Goal: Register for event/course

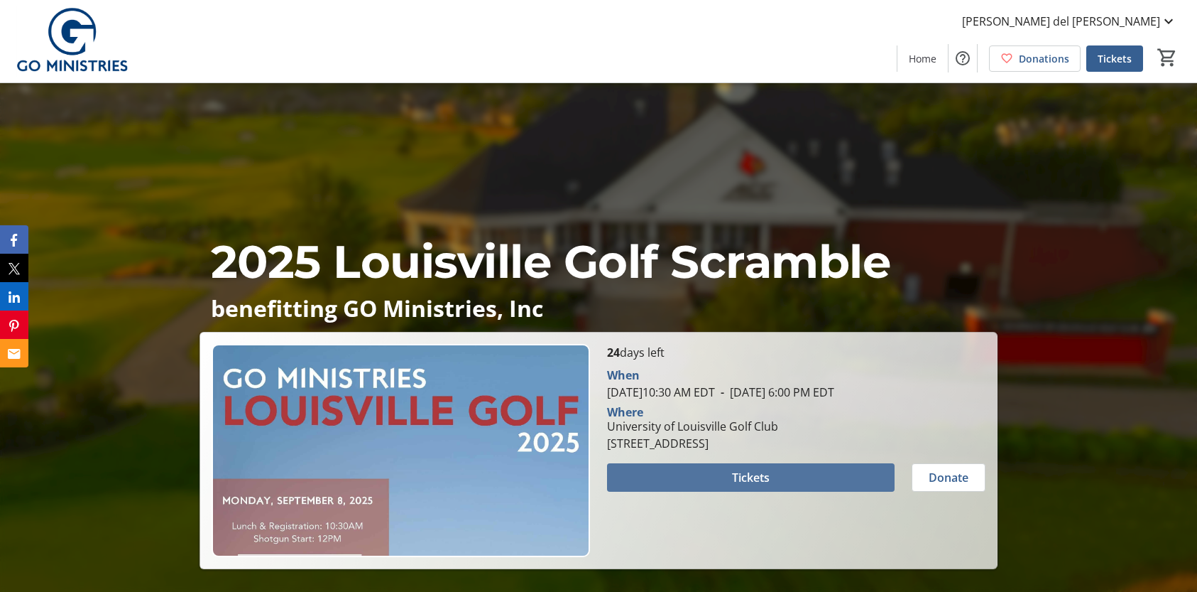
click at [761, 487] on span at bounding box center [751, 477] width 288 height 34
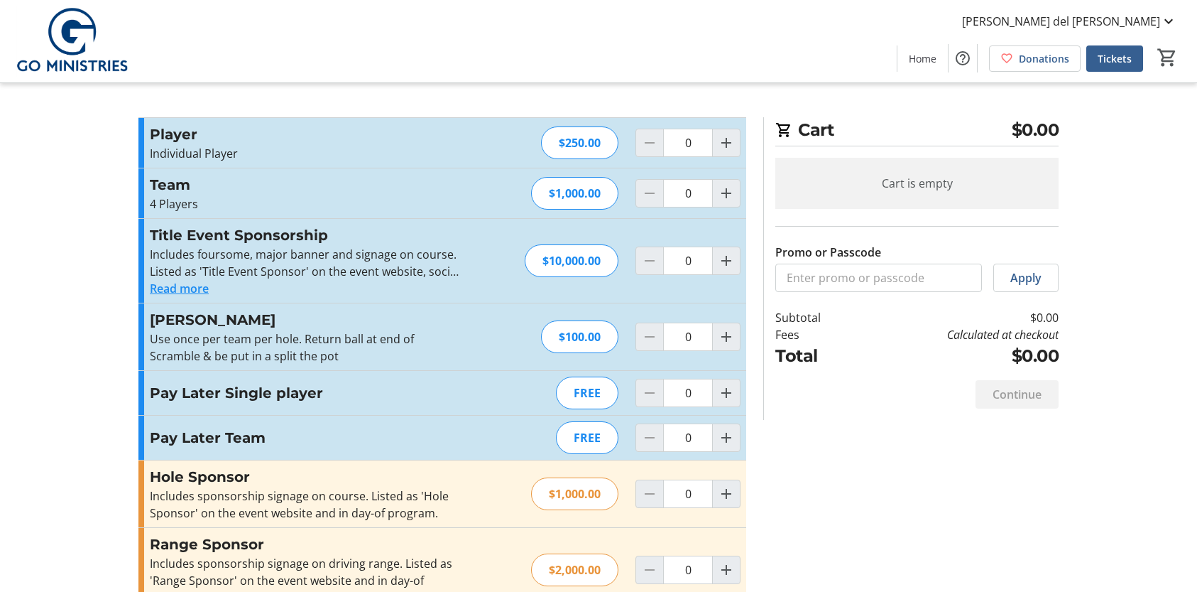
scroll to position [527, 0]
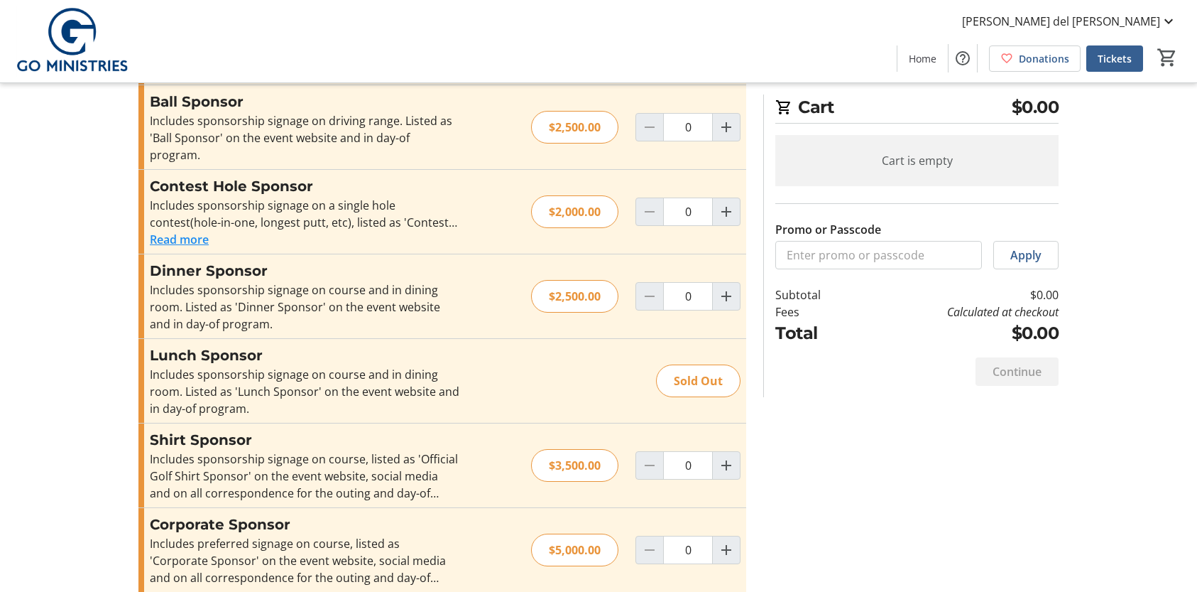
click at [66, 22] on img at bounding box center [72, 41] width 126 height 71
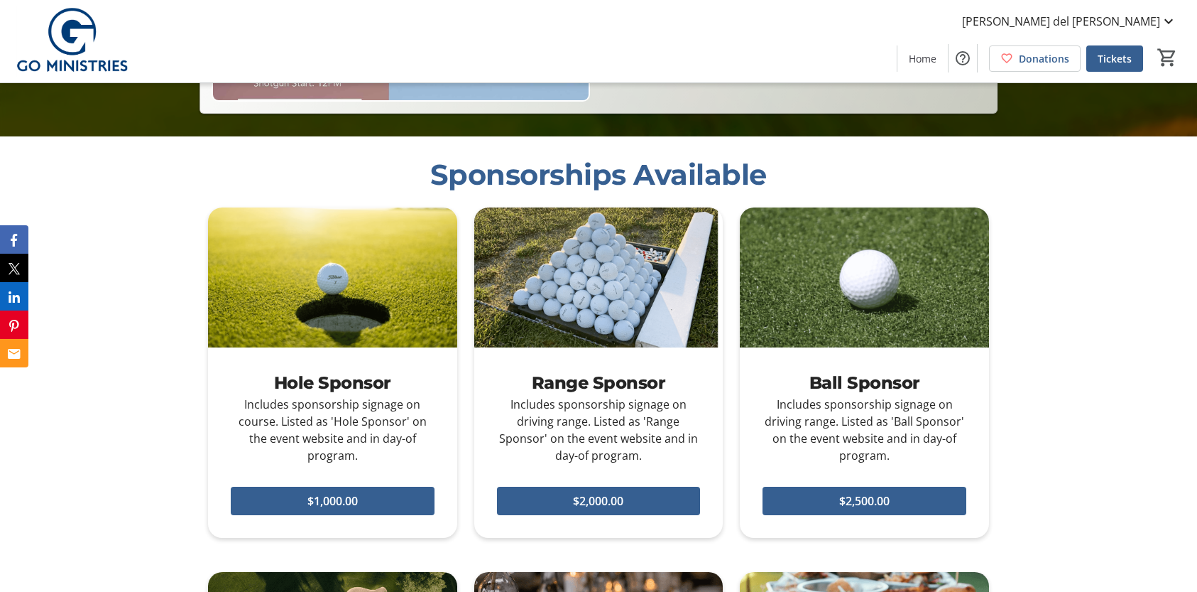
scroll to position [57, 0]
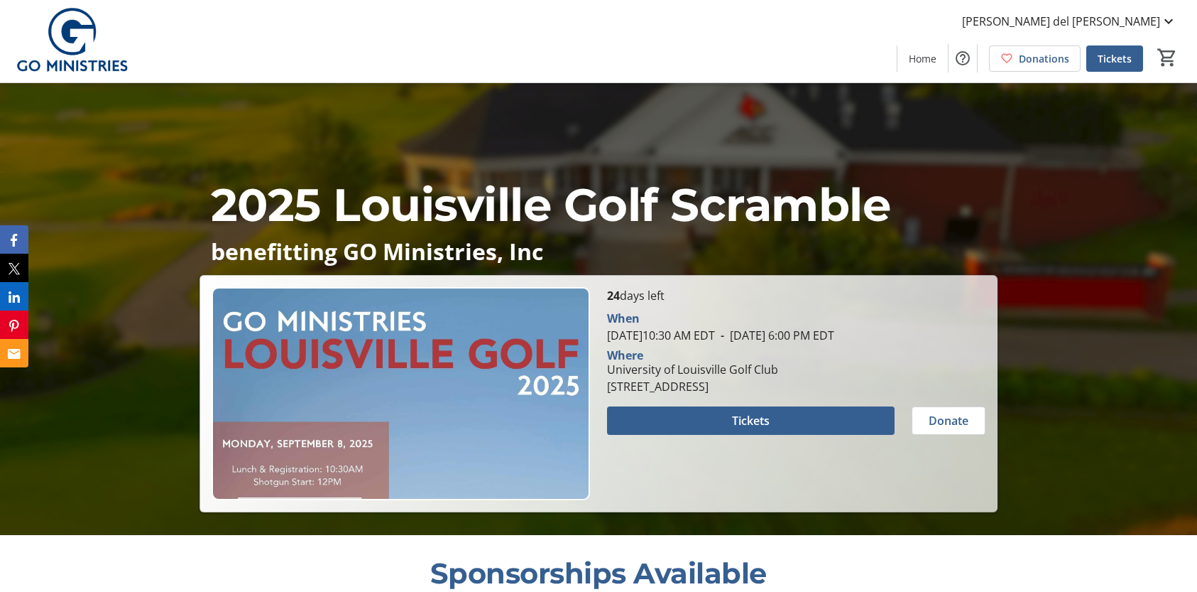
click at [73, 50] on img at bounding box center [72, 41] width 126 height 71
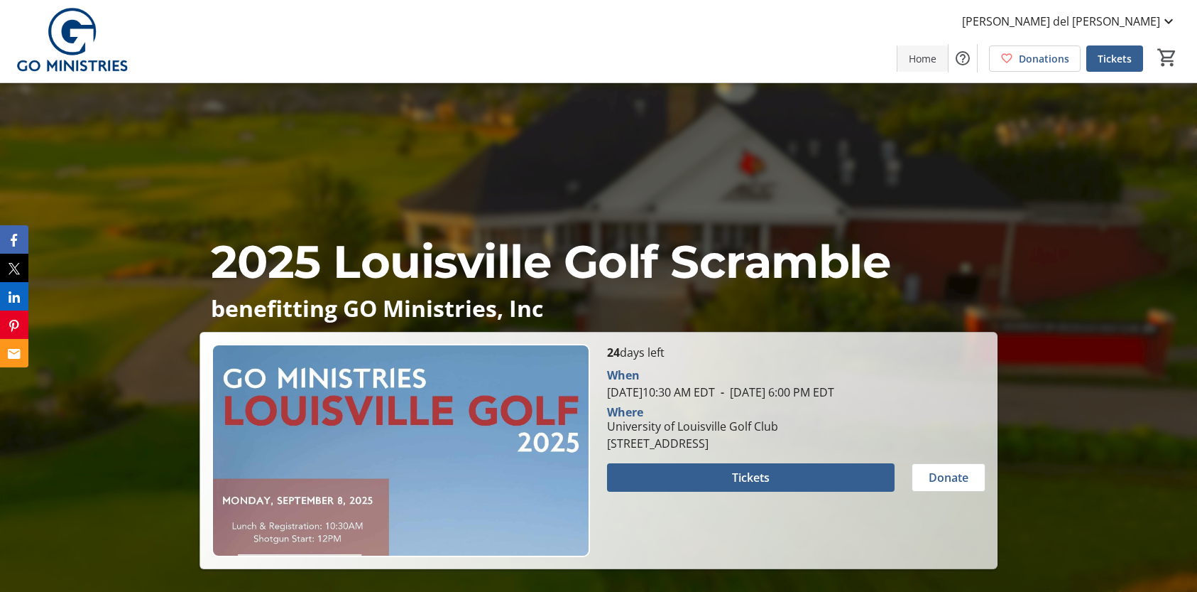
click at [908, 61] on span at bounding box center [923, 58] width 50 height 34
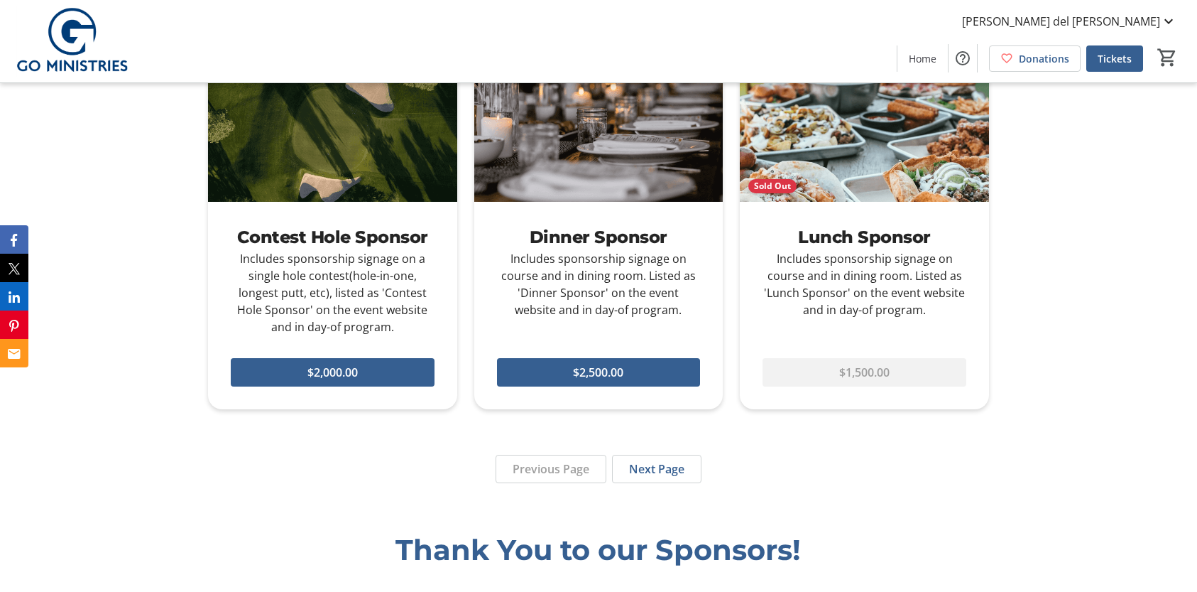
scroll to position [952, 0]
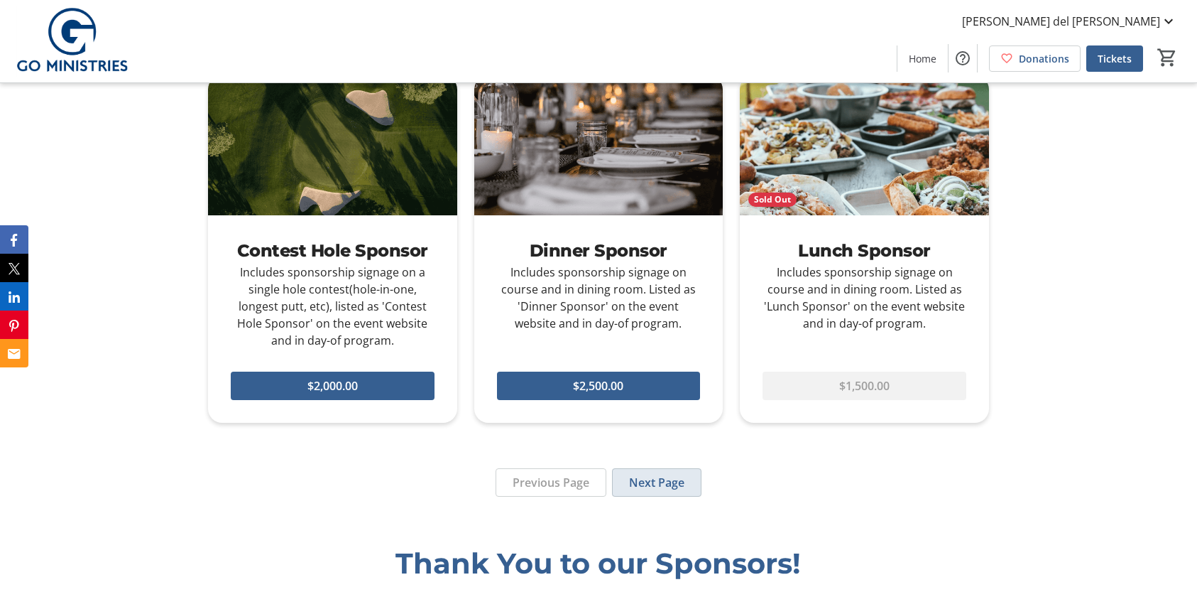
click at [647, 479] on span "Next Page" at bounding box center [656, 482] width 55 height 17
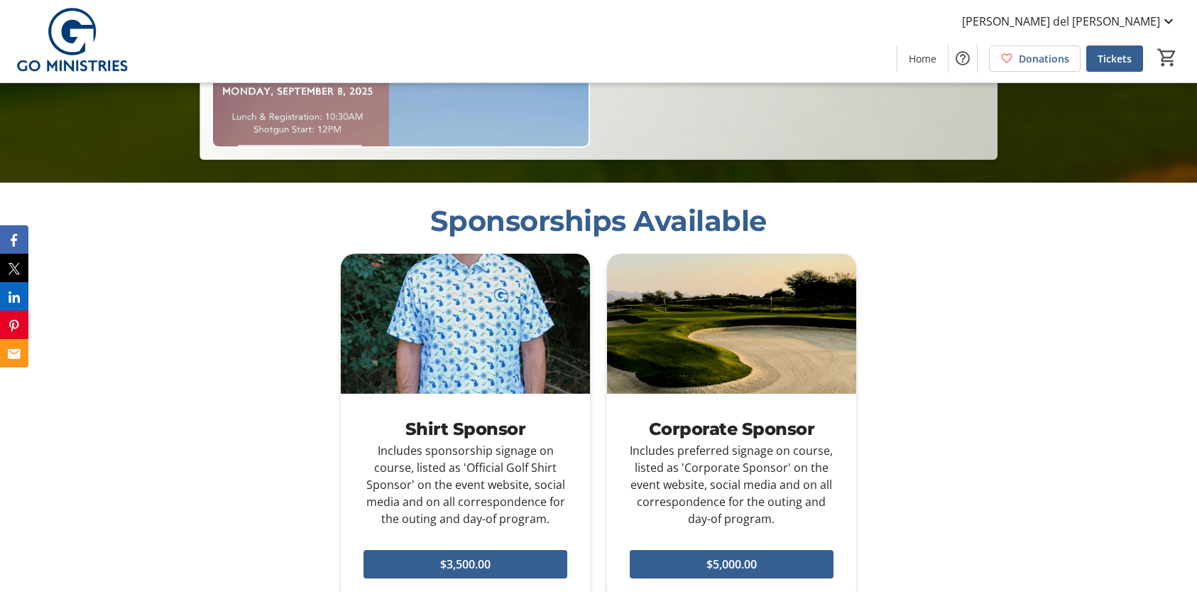
scroll to position [620, 0]
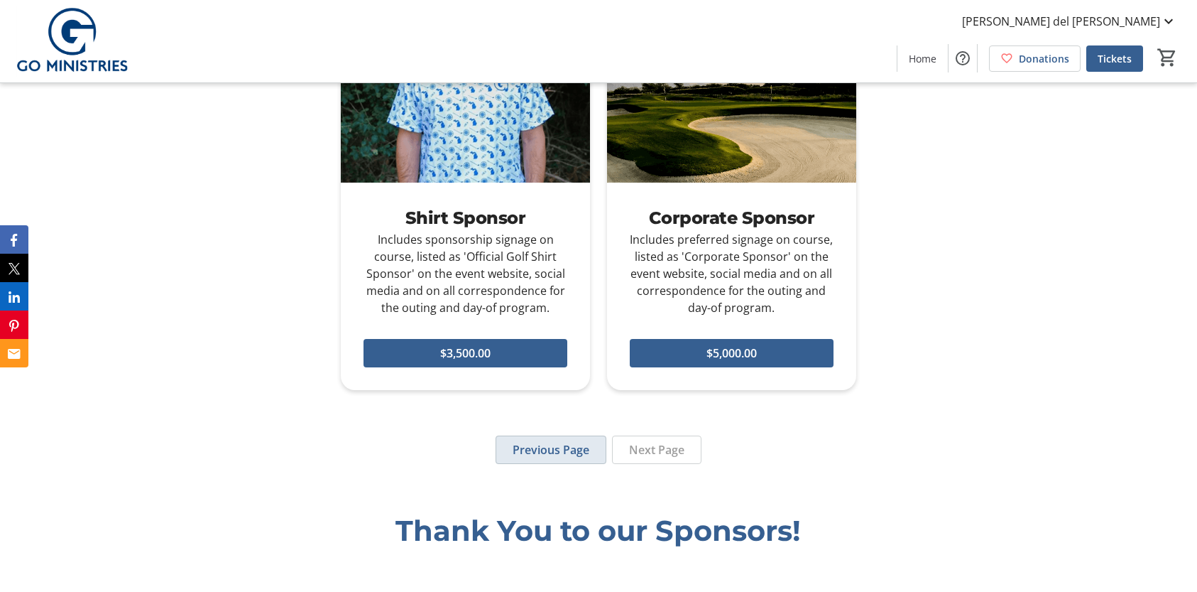
click at [565, 459] on span at bounding box center [550, 449] width 109 height 34
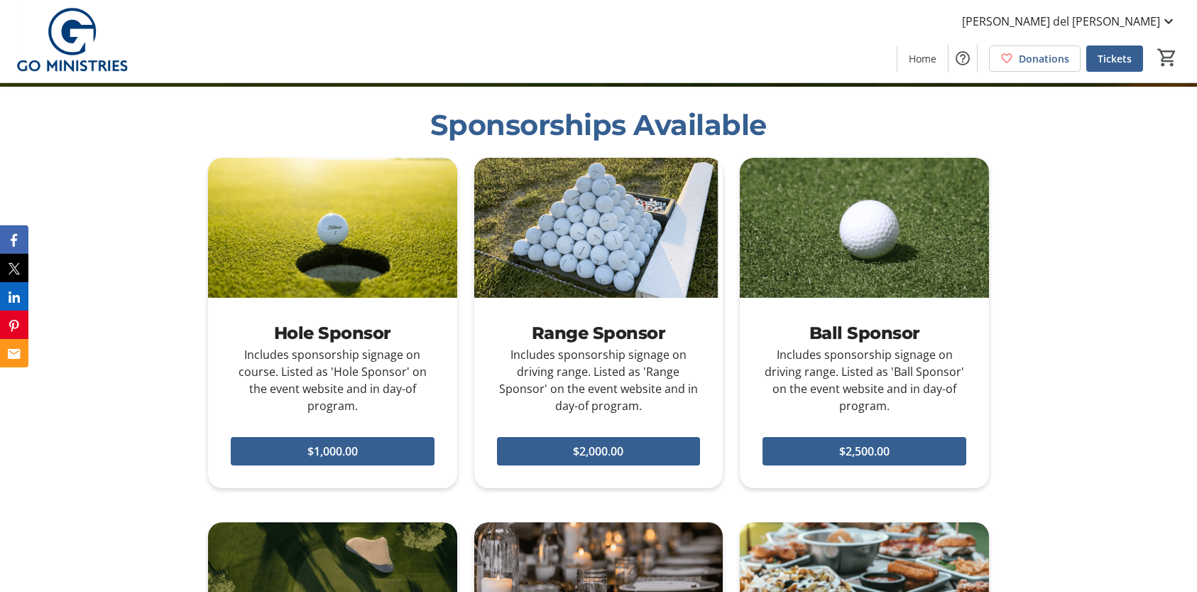
scroll to position [504, 0]
